Goal: Information Seeking & Learning: Find specific fact

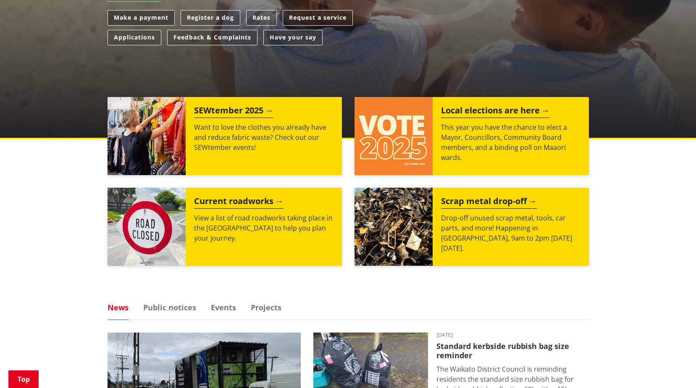
scroll to position [168, 0]
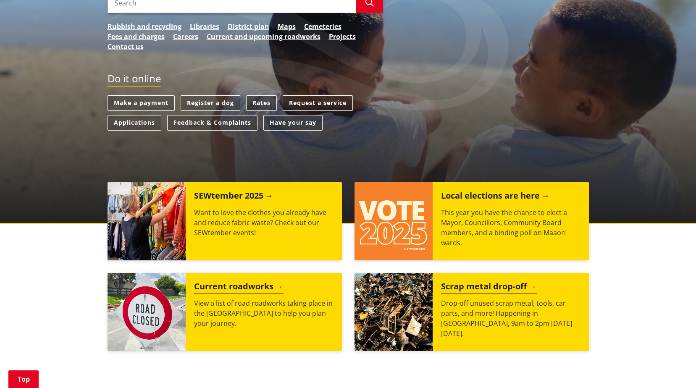
click at [260, 100] on link "Rates" at bounding box center [261, 103] width 31 height 16
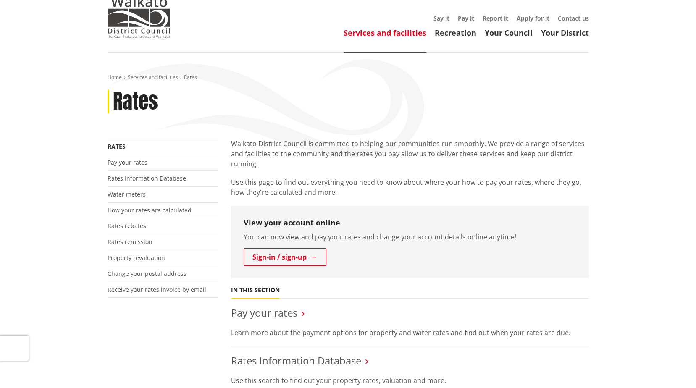
scroll to position [168, 0]
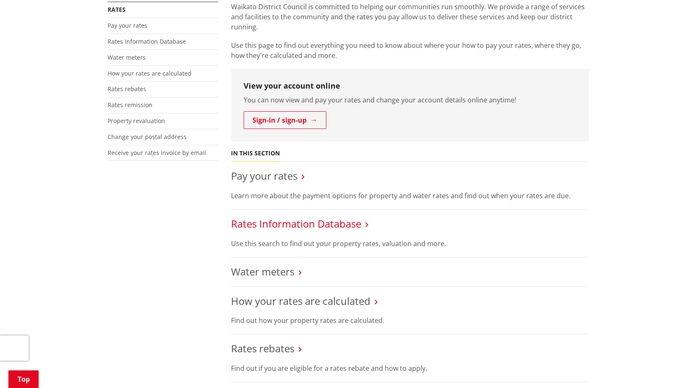
click at [258, 224] on link "Rates Information Database" at bounding box center [296, 224] width 130 height 14
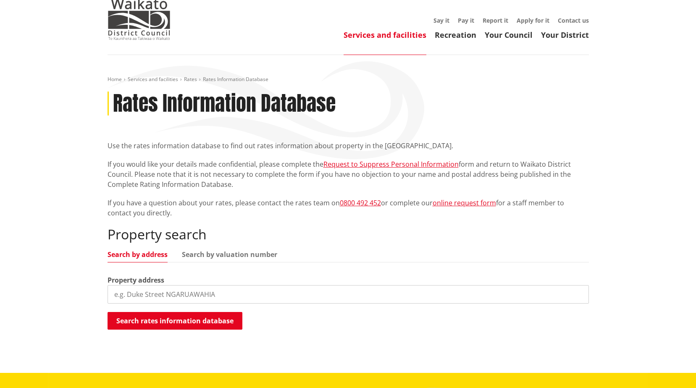
scroll to position [42, 0]
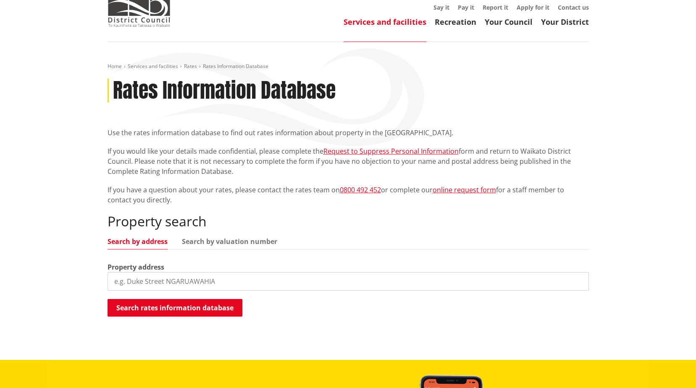
drag, startPoint x: 187, startPoint y: 281, endPoint x: 186, endPoint y: 277, distance: 4.9
click at [187, 281] on input "search" at bounding box center [348, 281] width 481 height 18
click at [186, 312] on button "Search rates information database" at bounding box center [175, 308] width 135 height 18
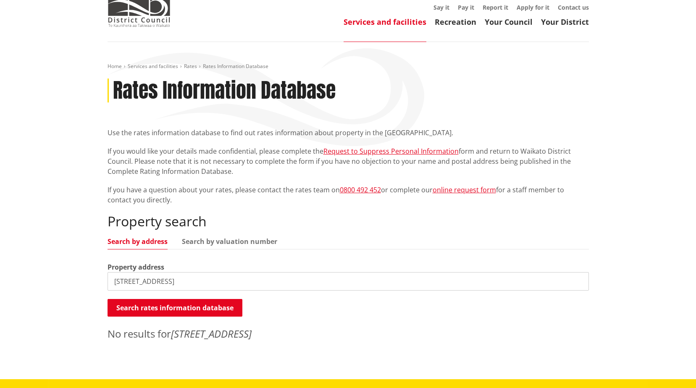
click at [185, 276] on input "16 maataitai street" at bounding box center [348, 281] width 481 height 18
drag, startPoint x: 181, startPoint y: 281, endPoint x: 155, endPoint y: 286, distance: 26.4
click at [155, 286] on input "16 maataitai street" at bounding box center [348, 281] width 481 height 18
type input "16 maataitai"
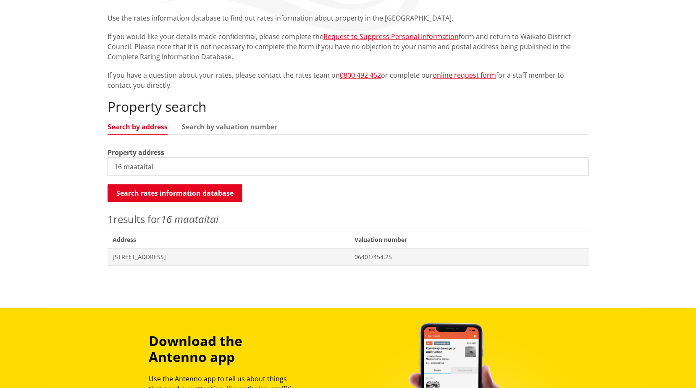
scroll to position [168, 0]
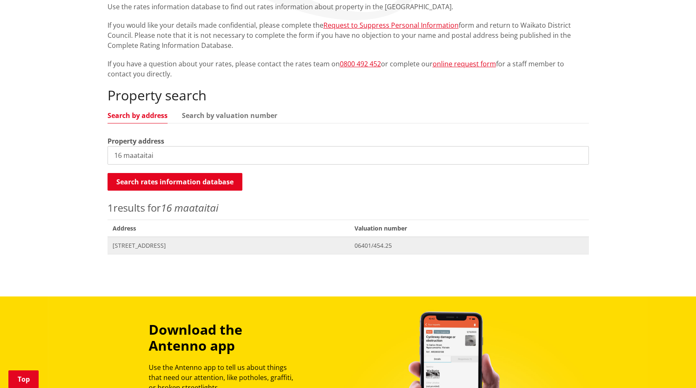
click at [166, 246] on span "16 Maataitai Road RAGLAN" at bounding box center [229, 246] width 232 height 8
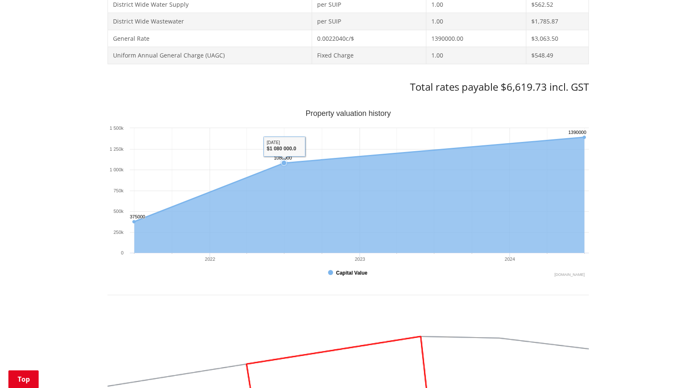
scroll to position [504, 0]
